Goal: Task Accomplishment & Management: Use online tool/utility

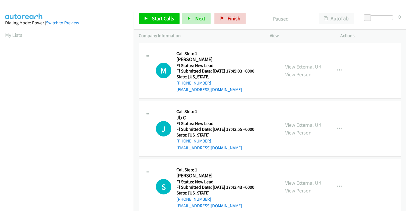
click at [293, 67] on link "View External Url" at bounding box center [303, 66] width 36 height 7
click at [299, 123] on link "View External Url" at bounding box center [303, 125] width 36 height 7
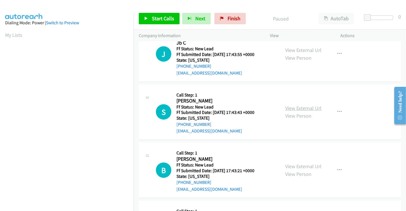
scroll to position [95, 0]
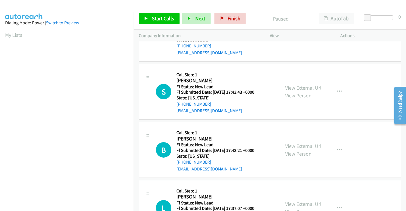
click at [294, 87] on link "View External Url" at bounding box center [303, 87] width 36 height 7
click at [295, 145] on link "View External Url" at bounding box center [303, 146] width 36 height 7
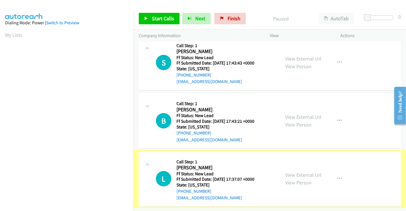
scroll to position [128, 0]
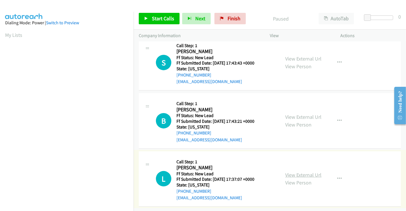
click at [304, 172] on link "View External Url" at bounding box center [303, 175] width 36 height 7
click at [165, 17] on span "Start Calls" at bounding box center [163, 18] width 22 height 7
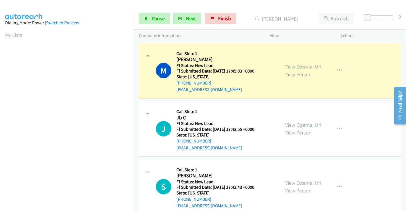
scroll to position [110, 0]
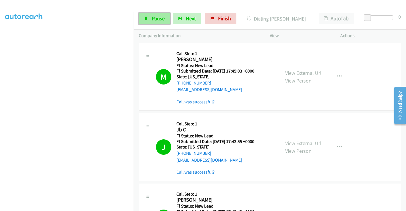
click at [157, 15] on span "Pause" at bounding box center [158, 18] width 13 height 7
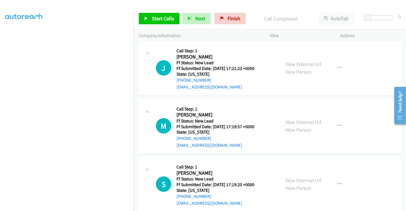
scroll to position [363, 0]
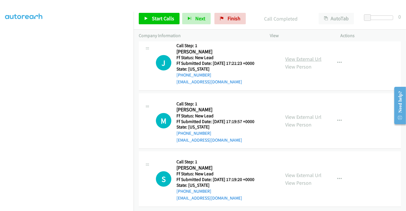
click at [297, 56] on link "View External Url" at bounding box center [303, 59] width 36 height 7
click at [302, 114] on link "View External Url" at bounding box center [303, 117] width 36 height 7
click at [303, 172] on link "View External Url" at bounding box center [303, 175] width 36 height 7
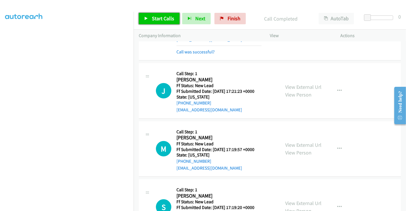
click at [163, 17] on span "Start Calls" at bounding box center [163, 18] width 22 height 7
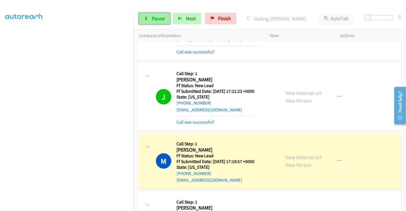
click at [158, 19] on span "Pause" at bounding box center [158, 18] width 13 height 7
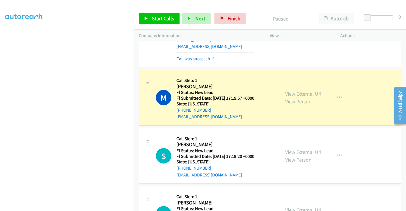
scroll to position [426, 0]
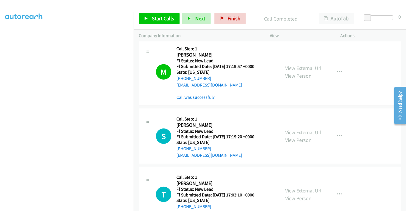
click at [202, 98] on link "Call was successful?" at bounding box center [195, 96] width 38 height 5
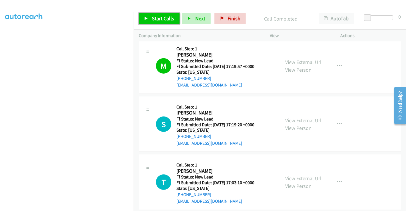
click at [157, 19] on span "Start Calls" at bounding box center [163, 18] width 22 height 7
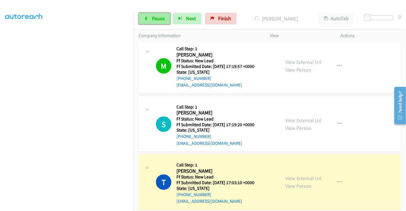
click at [152, 17] on span "Pause" at bounding box center [158, 18] width 13 height 7
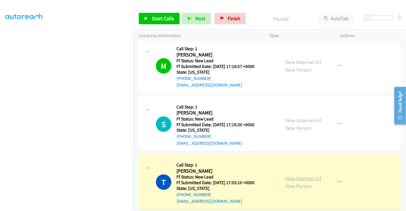
click at [306, 176] on link "View External Url" at bounding box center [303, 178] width 36 height 7
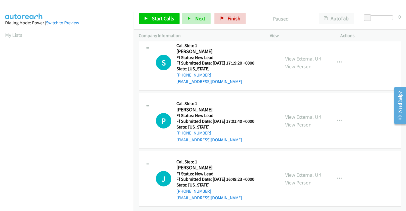
click at [302, 114] on link "View External Url" at bounding box center [303, 117] width 36 height 7
click at [295, 172] on link "View External Url" at bounding box center [303, 175] width 36 height 7
click at [170, 18] on span "Start Calls" at bounding box center [163, 18] width 22 height 7
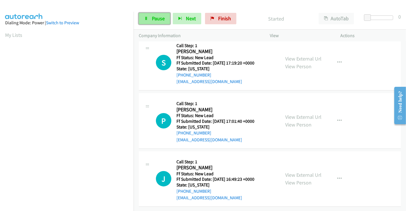
click at [150, 17] on link "Pause" at bounding box center [154, 18] width 31 height 11
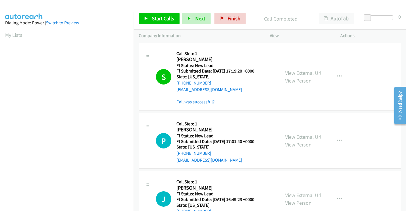
scroll to position [110, 0]
click at [199, 100] on link "Call was successful?" at bounding box center [195, 101] width 38 height 5
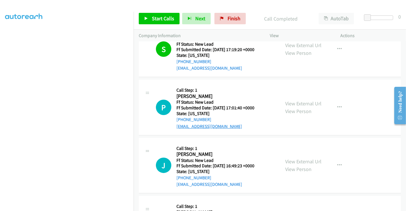
scroll to position [32, 0]
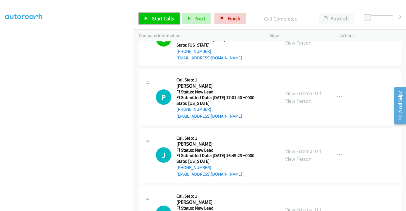
click at [161, 22] on link "Start Calls" at bounding box center [159, 18] width 41 height 11
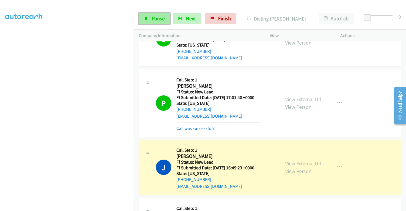
click at [156, 16] on span "Pause" at bounding box center [158, 18] width 13 height 7
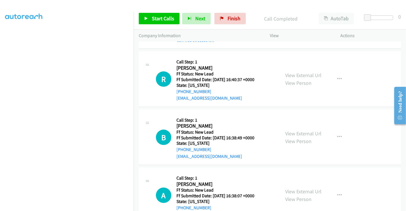
scroll to position [158, 0]
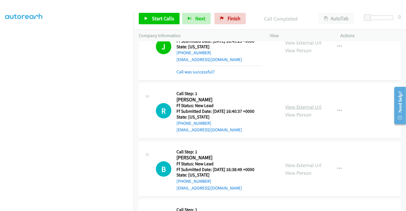
click at [298, 105] on link "View External Url" at bounding box center [303, 107] width 36 height 7
click at [299, 164] on link "View External Url" at bounding box center [303, 165] width 36 height 7
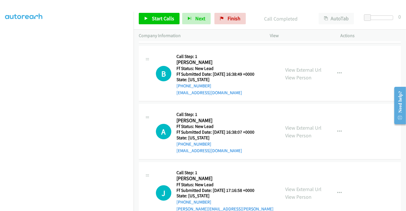
scroll to position [268, 0]
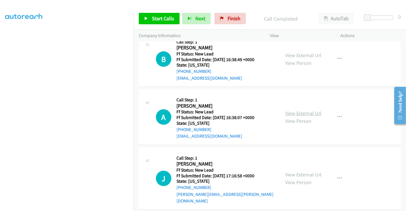
click at [301, 111] on link "View External Url" at bounding box center [303, 113] width 36 height 7
click at [299, 171] on link "View External Url" at bounding box center [303, 174] width 36 height 7
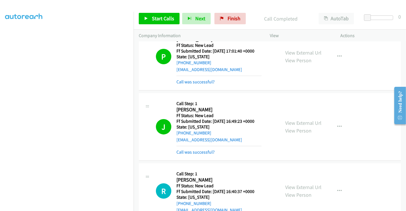
scroll to position [205, 0]
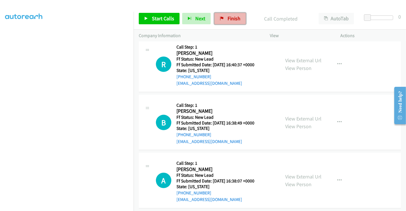
click at [227, 21] on span "Finish" at bounding box center [233, 18] width 13 height 7
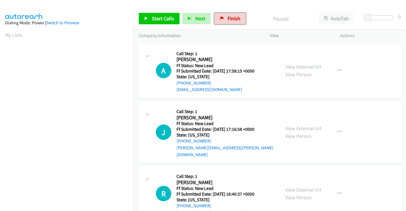
drag, startPoint x: 230, startPoint y: 16, endPoint x: 165, endPoint y: 0, distance: 67.6
click at [230, 16] on span "Finish" at bounding box center [233, 18] width 13 height 7
click at [294, 67] on link "View External Url" at bounding box center [303, 66] width 36 height 7
click at [296, 125] on link "View External Url" at bounding box center [303, 128] width 36 height 7
click at [297, 186] on link "View External Url" at bounding box center [303, 189] width 36 height 7
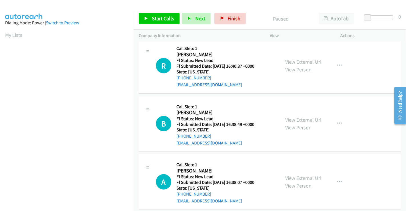
scroll to position [128, 0]
click at [297, 116] on link "View External Url" at bounding box center [303, 119] width 36 height 7
click at [297, 174] on link "View External Url" at bounding box center [303, 177] width 36 height 7
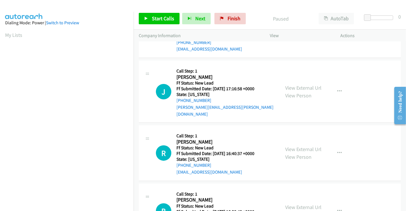
scroll to position [1, 0]
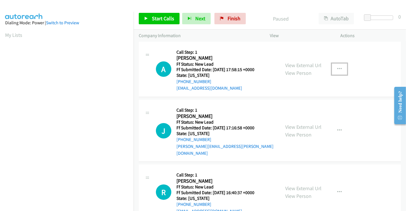
click at [337, 67] on icon "button" at bounding box center [339, 69] width 5 height 5
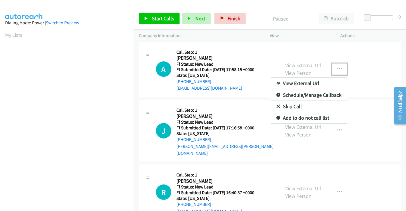
click at [297, 108] on link "Skip Call" at bounding box center [309, 106] width 76 height 11
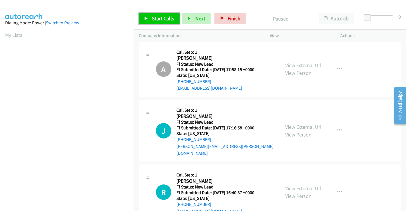
click at [163, 19] on span "Start Calls" at bounding box center [163, 18] width 22 height 7
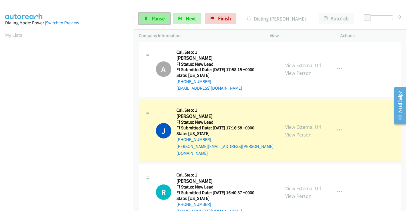
click at [154, 17] on span "Pause" at bounding box center [158, 18] width 13 height 7
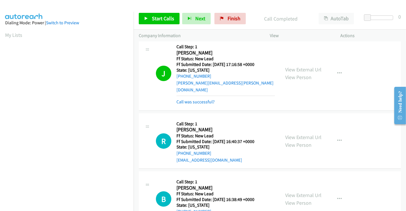
scroll to position [110, 0]
click at [166, 18] on span "Start Calls" at bounding box center [163, 18] width 22 height 7
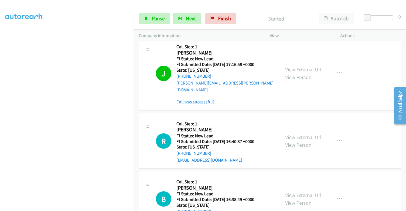
click at [197, 99] on link "Call was successful?" at bounding box center [195, 101] width 38 height 5
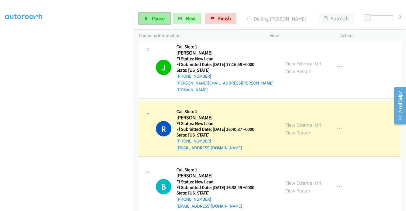
click at [154, 16] on span "Pause" at bounding box center [158, 18] width 13 height 7
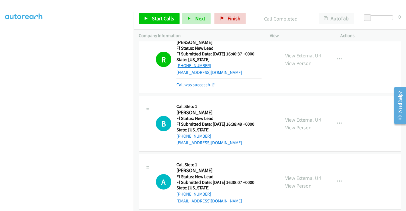
scroll to position [192, 0]
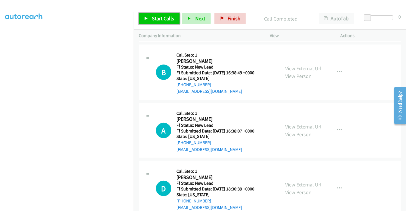
click at [162, 21] on span "Start Calls" at bounding box center [163, 18] width 22 height 7
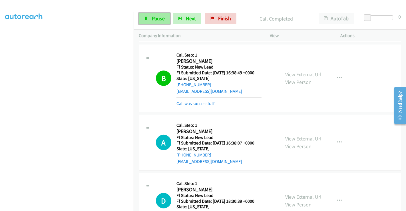
click at [159, 20] on span "Pause" at bounding box center [158, 18] width 13 height 7
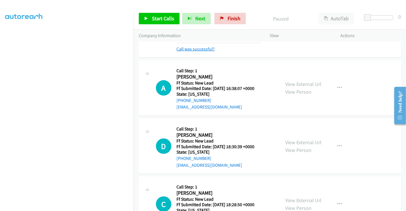
scroll to position [223, 0]
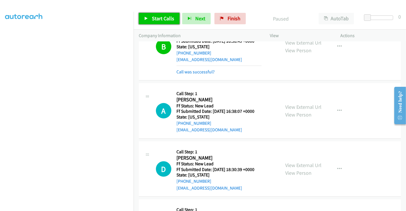
click at [158, 21] on span "Start Calls" at bounding box center [163, 18] width 22 height 7
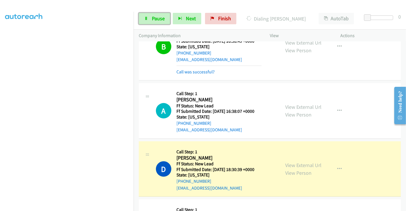
click at [158, 21] on span "Pause" at bounding box center [158, 18] width 13 height 7
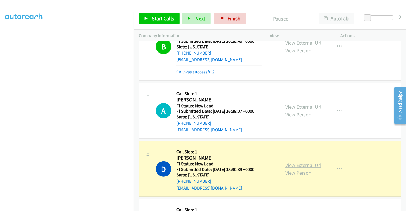
click at [294, 162] on link "View External Url" at bounding box center [303, 165] width 36 height 7
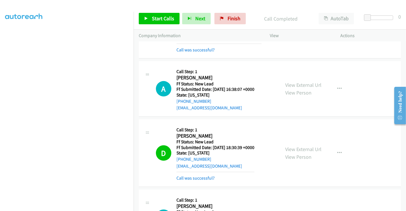
scroll to position [192, 0]
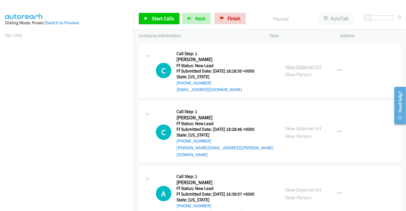
drag, startPoint x: 287, startPoint y: 64, endPoint x: 288, endPoint y: 69, distance: 5.0
click at [287, 64] on link "View External Url" at bounding box center [303, 66] width 36 height 7
click at [295, 125] on link "View External Url" at bounding box center [303, 128] width 36 height 7
click at [163, 17] on span "Start Calls" at bounding box center [163, 18] width 22 height 7
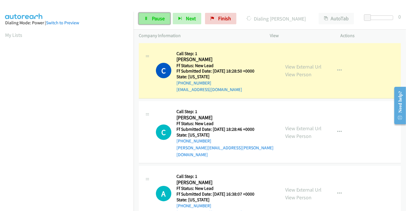
click at [153, 17] on span "Pause" at bounding box center [158, 18] width 13 height 7
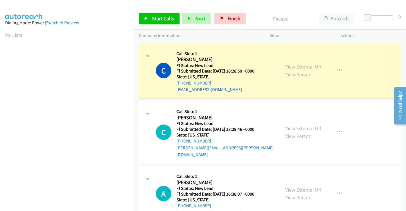
scroll to position [110, 0]
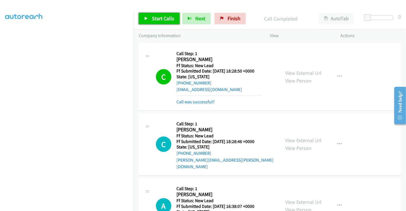
click at [156, 18] on span "Start Calls" at bounding box center [163, 18] width 22 height 7
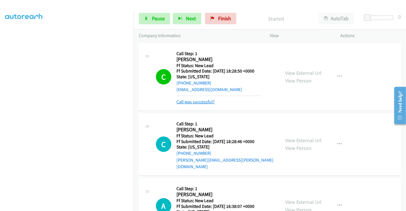
click at [201, 104] on link "Call was successful?" at bounding box center [195, 101] width 38 height 5
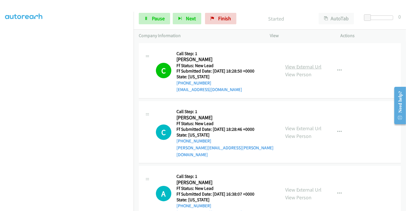
click at [297, 67] on link "View External Url" at bounding box center [303, 66] width 36 height 7
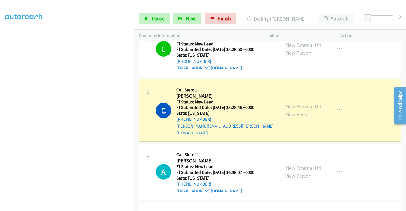
scroll to position [32, 0]
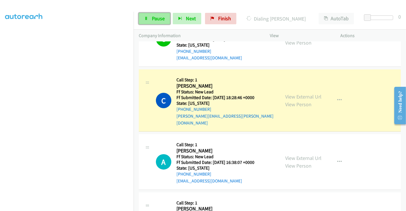
click at [156, 18] on span "Pause" at bounding box center [158, 18] width 13 height 7
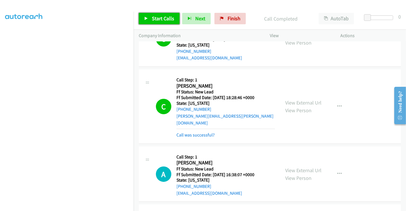
click at [165, 15] on span "Start Calls" at bounding box center [163, 18] width 22 height 7
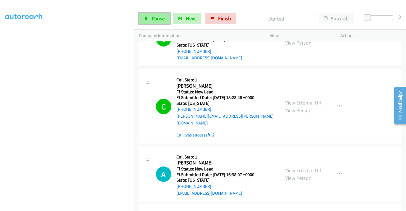
click at [156, 18] on span "Pause" at bounding box center [158, 18] width 13 height 7
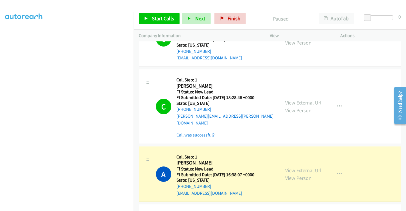
click at [190, 132] on div "Call was successful?" at bounding box center [225, 135] width 98 height 7
click at [188, 132] on link "Call was successful?" at bounding box center [195, 134] width 38 height 5
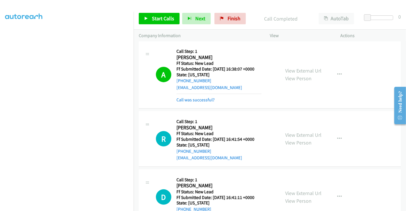
scroll to position [190, 0]
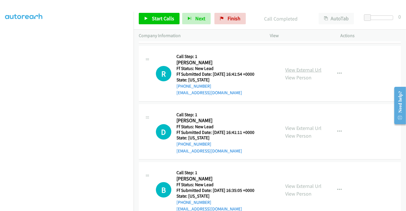
click at [302, 67] on link "View External Url" at bounding box center [303, 70] width 36 height 7
click at [299, 125] on link "View External Url" at bounding box center [303, 128] width 36 height 7
click at [293, 183] on link "View External Url" at bounding box center [303, 186] width 36 height 7
click at [168, 19] on span "Start Calls" at bounding box center [163, 18] width 22 height 7
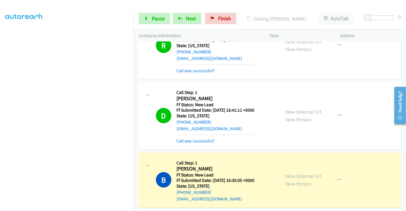
scroll to position [280, 0]
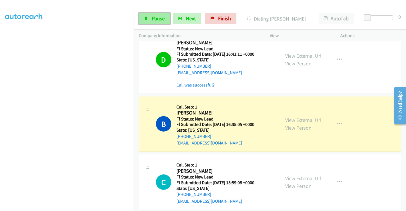
click at [150, 17] on link "Pause" at bounding box center [154, 18] width 31 height 11
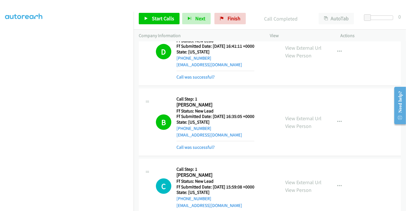
scroll to position [293, 0]
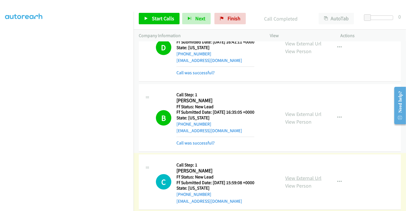
click at [296, 175] on link "View External Url" at bounding box center [303, 178] width 36 height 7
click at [160, 17] on span "Start Calls" at bounding box center [163, 18] width 22 height 7
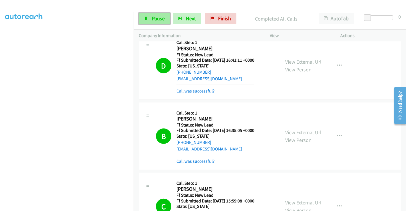
click at [156, 19] on span "Pause" at bounding box center [158, 18] width 13 height 7
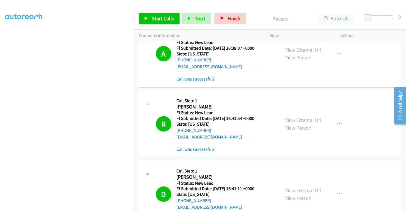
scroll to position [0, 0]
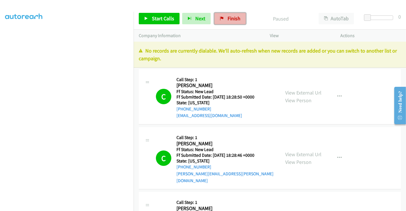
click at [228, 16] on span "Finish" at bounding box center [233, 18] width 13 height 7
